Goal: Task Accomplishment & Management: Manage account settings

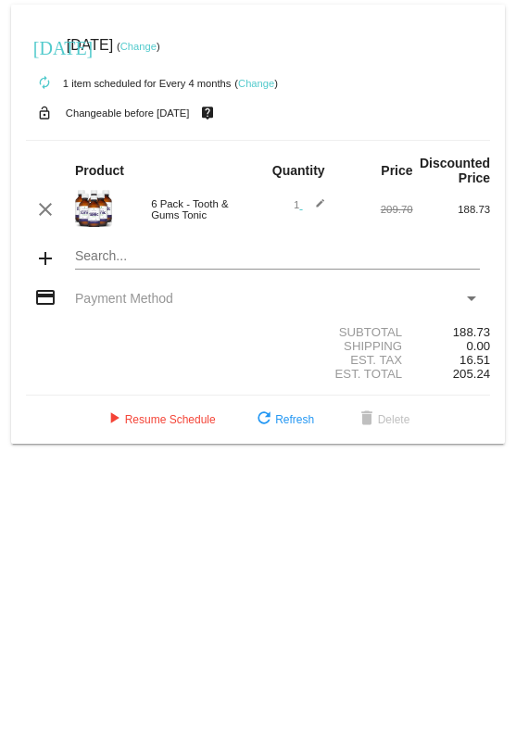
click at [179, 53] on div "today Aug 22 2025 ( Change )" at bounding box center [258, 45] width 464 height 37
click at [157, 47] on link "Change" at bounding box center [138, 46] width 36 height 11
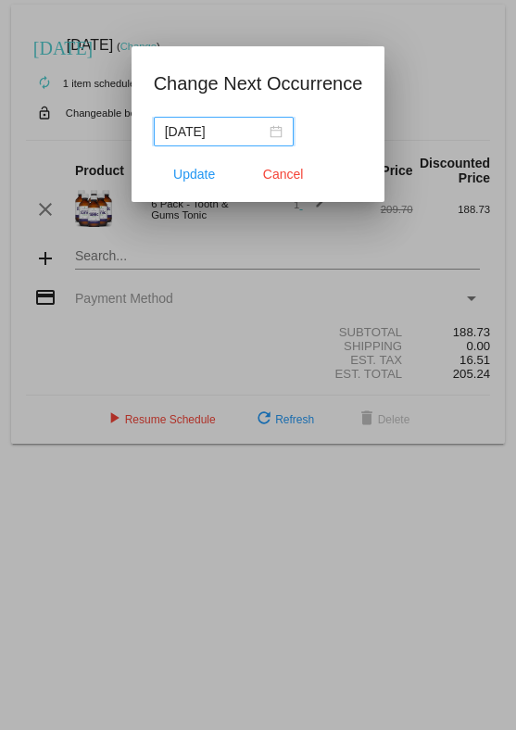
click at [259, 131] on input "2025-08-21" at bounding box center [215, 131] width 101 height 20
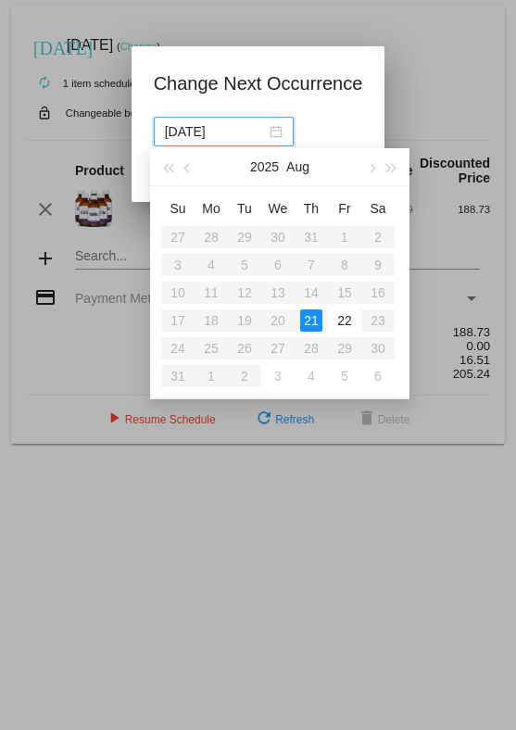
click at [373, 138] on button "button" at bounding box center [370, 166] width 20 height 37
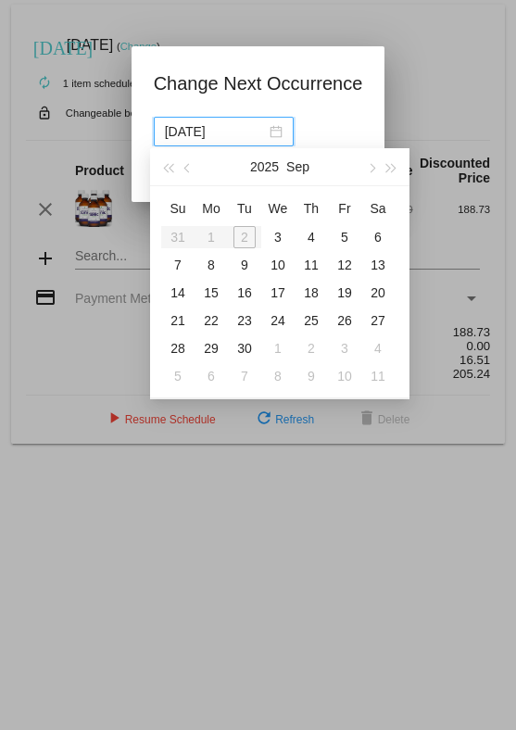
click at [283, 138] on div "3" at bounding box center [278, 237] width 22 height 22
type input "2025-09-03"
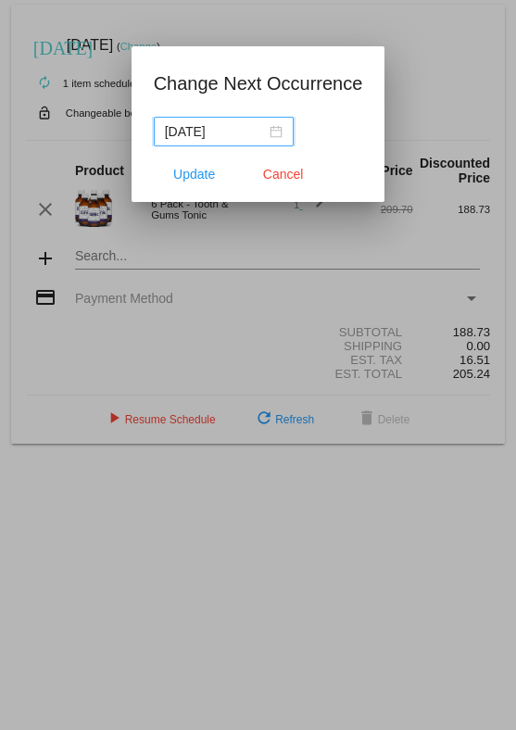
click at [194, 138] on span "Update" at bounding box center [194, 174] width 42 height 15
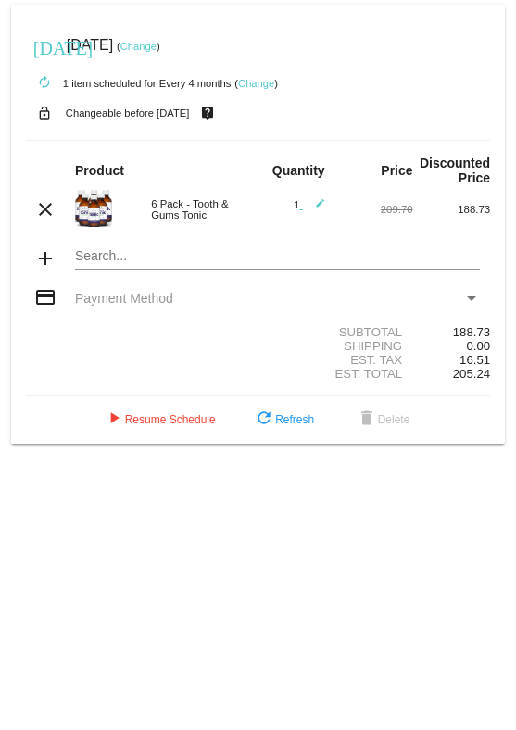
click at [146, 138] on button "play_arrow Resume Schedule" at bounding box center [159, 419] width 143 height 33
click at [472, 306] on div "Payment Method" at bounding box center [471, 298] width 17 height 15
click at [296, 426] on span "refresh Refresh" at bounding box center [278, 419] width 61 height 13
